Goal: Task Accomplishment & Management: Use online tool/utility

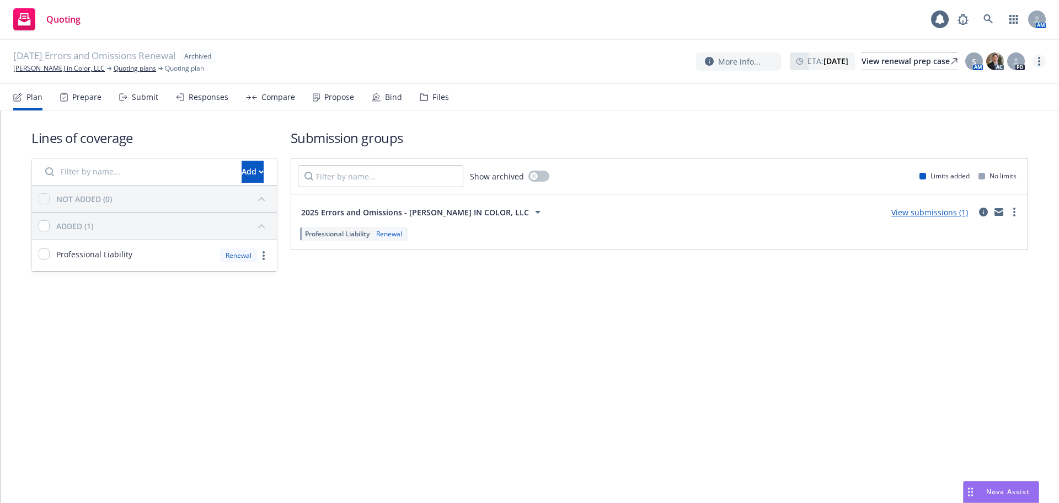
click at [1036, 63] on link "more" at bounding box center [1039, 61] width 13 height 13
click at [994, 89] on link "Copy logging email" at bounding box center [984, 84] width 122 height 22
